Goal: Task Accomplishment & Management: Use online tool/utility

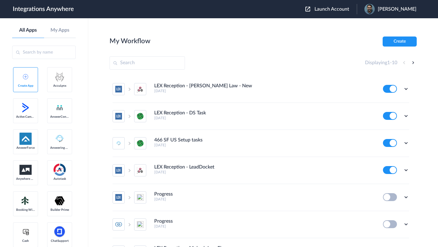
click at [333, 9] on span "Launch Account" at bounding box center [332, 9] width 35 height 5
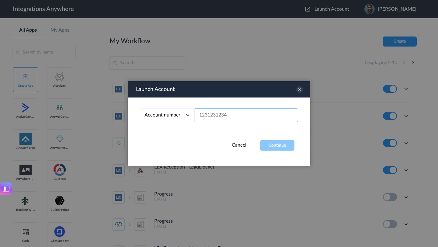
click at [233, 115] on input "text" at bounding box center [246, 116] width 103 height 14
paste input "7048370988"
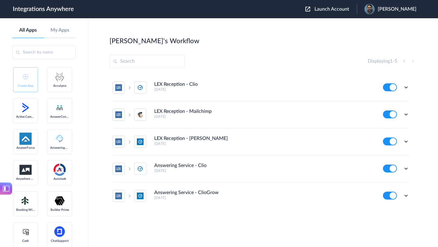
click at [329, 11] on span "Launch Account" at bounding box center [332, 9] width 35 height 5
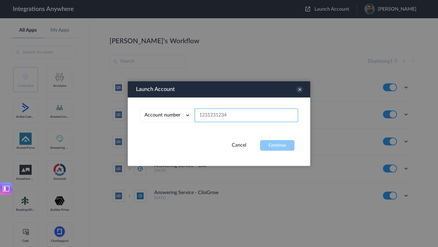
click at [231, 117] on input "text" at bounding box center [246, 116] width 103 height 14
paste input "7048370988"
type input "7048370988"
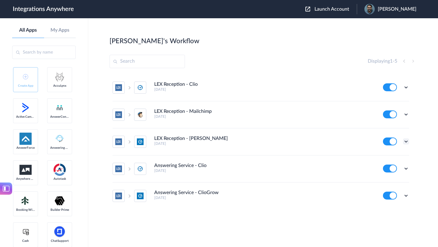
click at [405, 142] on icon at bounding box center [406, 141] width 6 height 6
click at [383, 156] on link "Edit" at bounding box center [381, 155] width 15 height 4
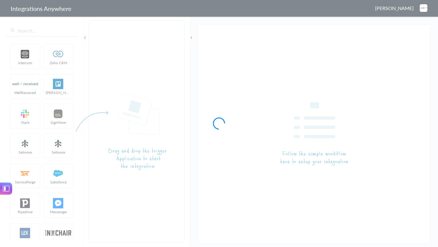
type input "LEX Reception - [PERSON_NAME]"
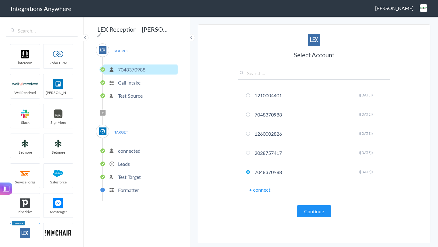
click at [128, 161] on p "Leads" at bounding box center [124, 163] width 12 height 7
